Goal: Transaction & Acquisition: Purchase product/service

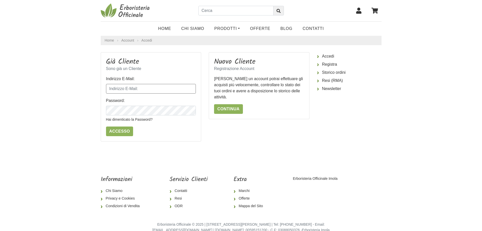
click at [178, 90] on input "Indirizzo E-Mail:" at bounding box center [151, 89] width 90 height 10
type input "h"
type input "giulia91.zadro@hotmail.it"
click at [106, 126] on input "Accesso" at bounding box center [119, 131] width 27 height 10
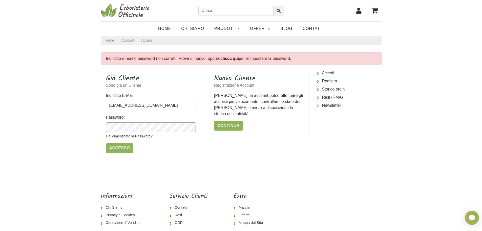
click at [76, 132] on body "Home Chi Siamo Prodotti Fit-Therapy Caramelle, Liquirizia, Dolcificanti Cosmeti…" at bounding box center [241, 128] width 482 height 257
drag, startPoint x: 175, startPoint y: 106, endPoint x: 54, endPoint y: 115, distance: 120.6
click at [54, 115] on body "Home Chi Siamo Prodotti Fit-Therapy Caramelle, Liquirizia, Dolcificanti Cosmeti…" at bounding box center [241, 128] width 482 height 257
type input "[EMAIL_ADDRESS][DOMAIN_NAME]"
click at [106, 143] on input "Accesso" at bounding box center [119, 148] width 27 height 10
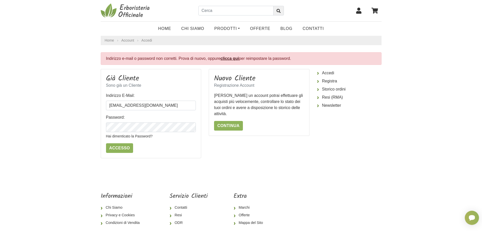
click at [127, 139] on p "Hai dimenticato la Password?" at bounding box center [151, 135] width 90 height 7
click at [129, 137] on link "Hai dimenticato la Password?" at bounding box center [129, 136] width 47 height 4
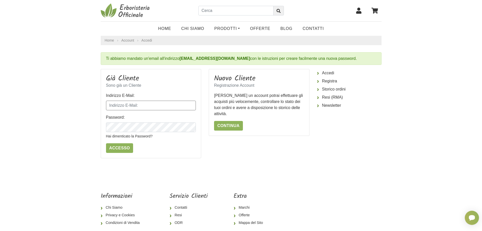
click at [137, 107] on input "Indirizzo E-Mail:" at bounding box center [151, 106] width 90 height 10
type input "[EMAIL_ADDRESS][DOMAIN_NAME]"
click at [106, 143] on input "Accesso" at bounding box center [119, 148] width 27 height 10
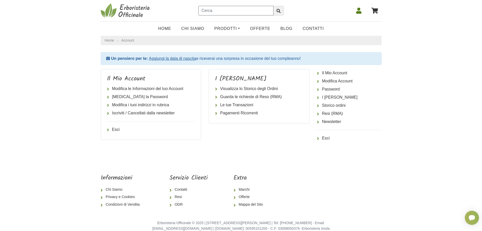
click at [233, 14] on input "text" at bounding box center [236, 11] width 75 height 10
type input "bastoncini profuati"
click at [274, 6] on button "submit" at bounding box center [279, 11] width 11 height 10
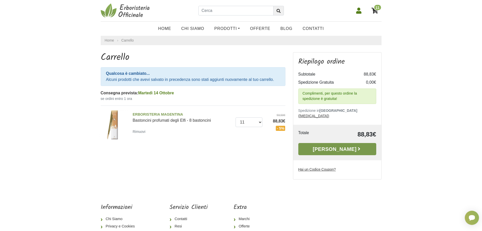
click at [356, 143] on link "[PERSON_NAME]" at bounding box center [338, 149] width 78 height 12
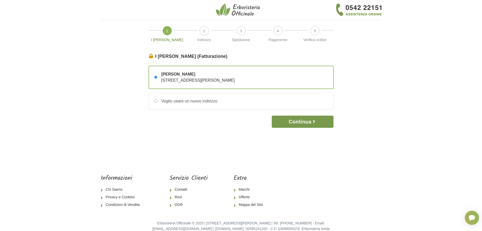
click at [318, 121] on button "Continua" at bounding box center [303, 121] width 62 height 12
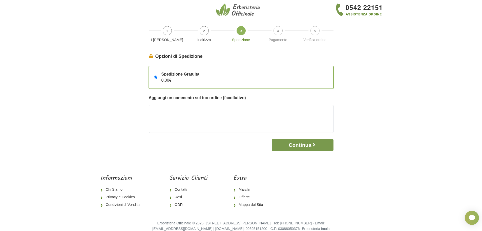
click at [315, 143] on icon "button" at bounding box center [314, 144] width 5 height 5
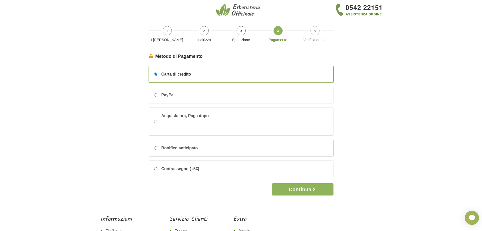
click at [206, 146] on div "Bonifico anticipato" at bounding box center [241, 148] width 184 height 16
click at [158, 146] on input "Bonifico anticipato" at bounding box center [155, 147] width 3 height 3
radio input "true"
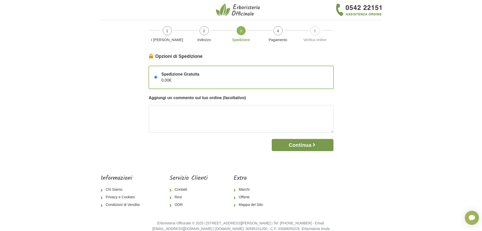
click at [301, 143] on button "Continua" at bounding box center [303, 145] width 62 height 12
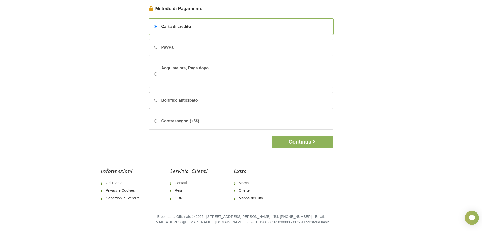
scroll to position [49, 0]
